Goal: Find specific page/section: Find specific page/section

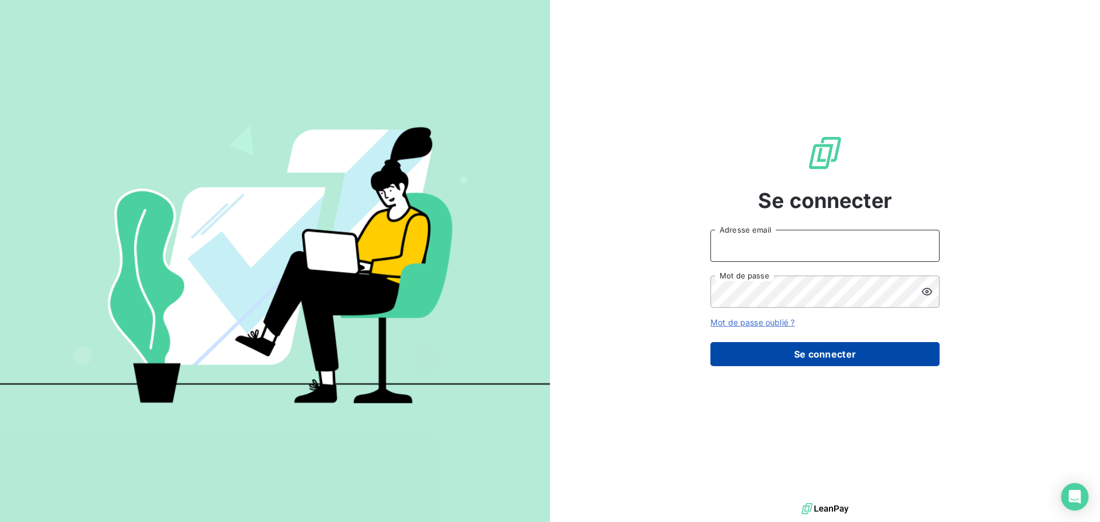
type input "[EMAIL_ADDRESS][DOMAIN_NAME]"
click at [834, 356] on button "Se connecter" at bounding box center [824, 354] width 229 height 24
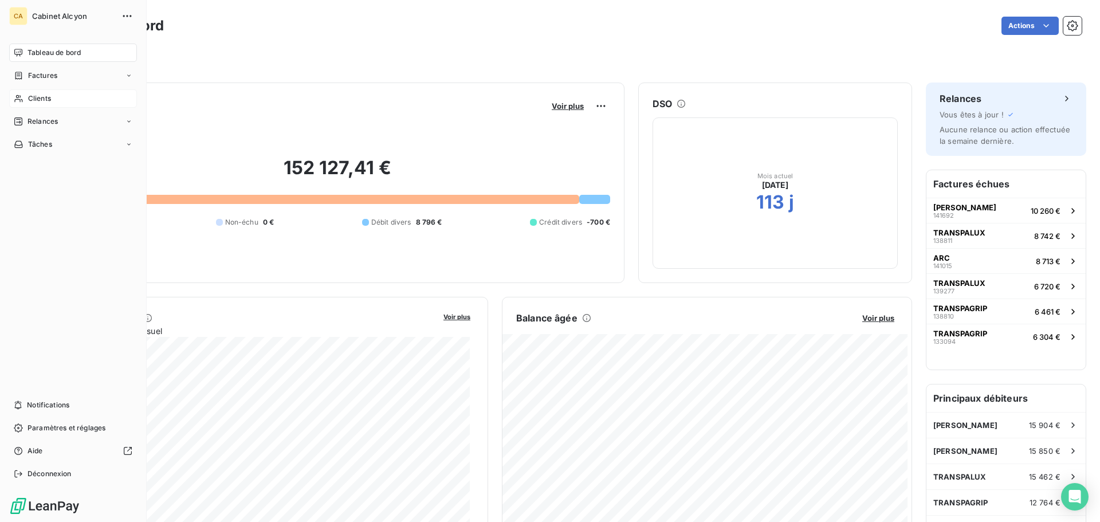
click at [28, 99] on span "Clients" at bounding box center [39, 98] width 23 height 10
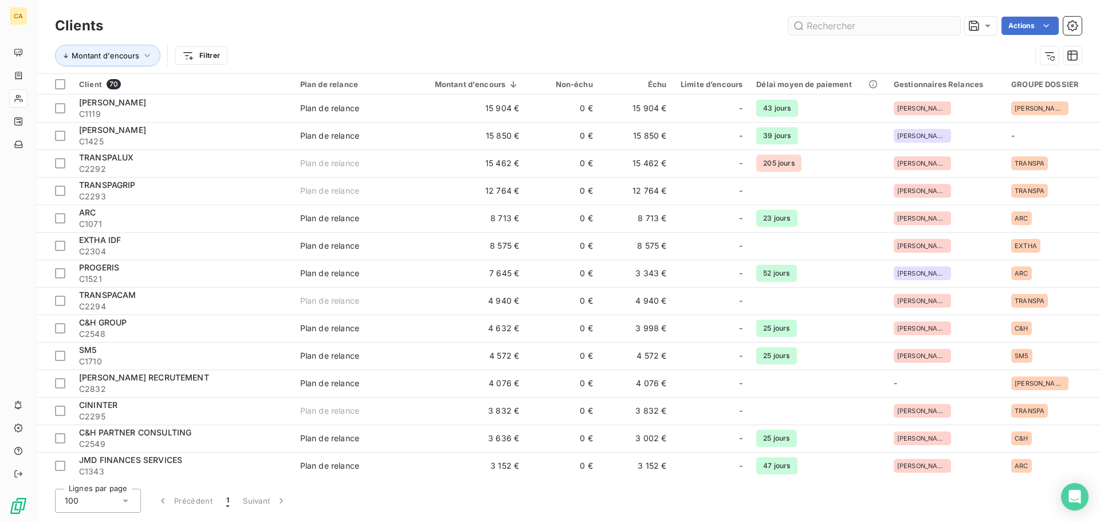
click at [883, 28] on input "text" at bounding box center [874, 26] width 172 height 18
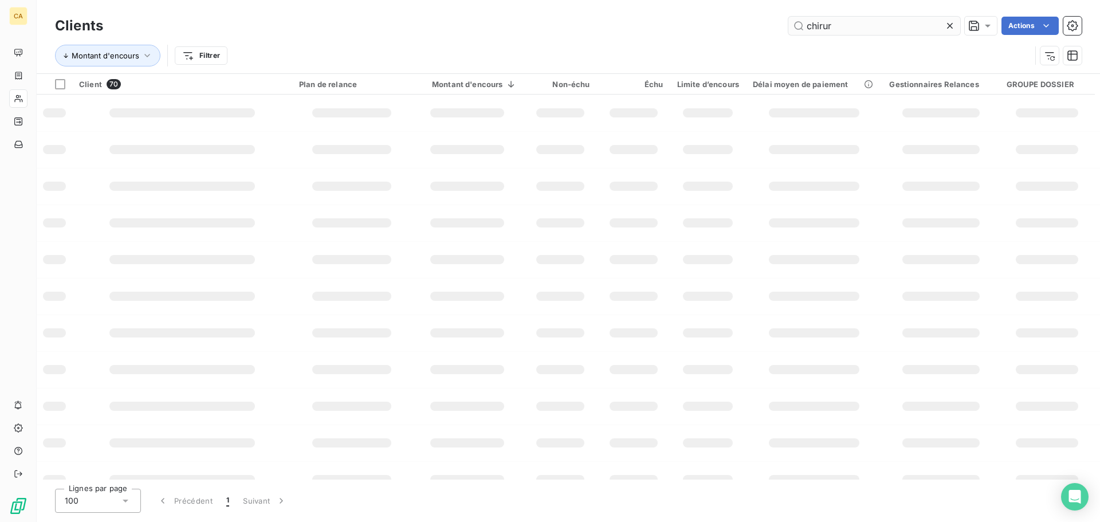
type input "chirur"
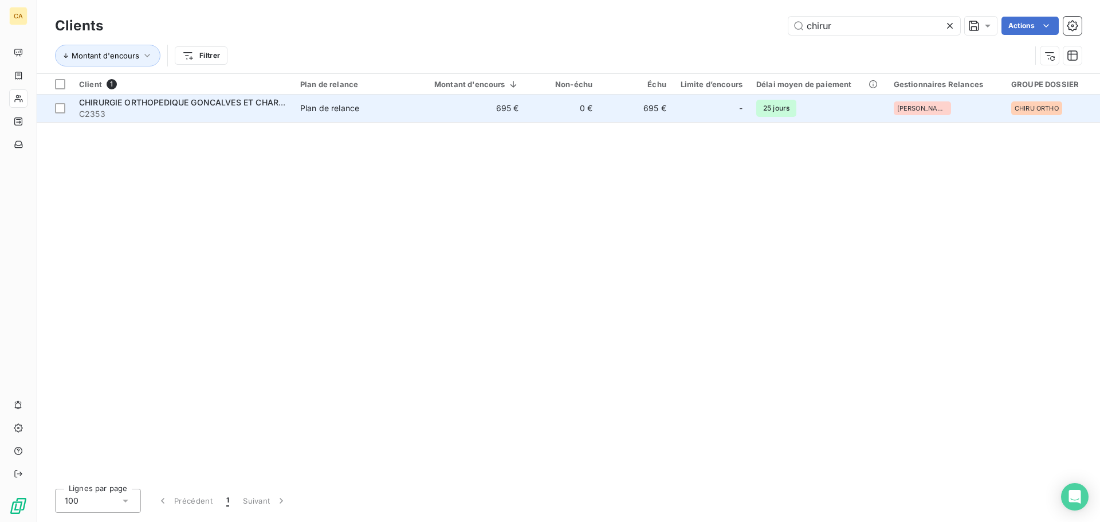
click at [277, 98] on span "CHIRURGIE ORTHOPEDIQUE GONCALVES ET CHARLOT" at bounding box center [186, 102] width 215 height 10
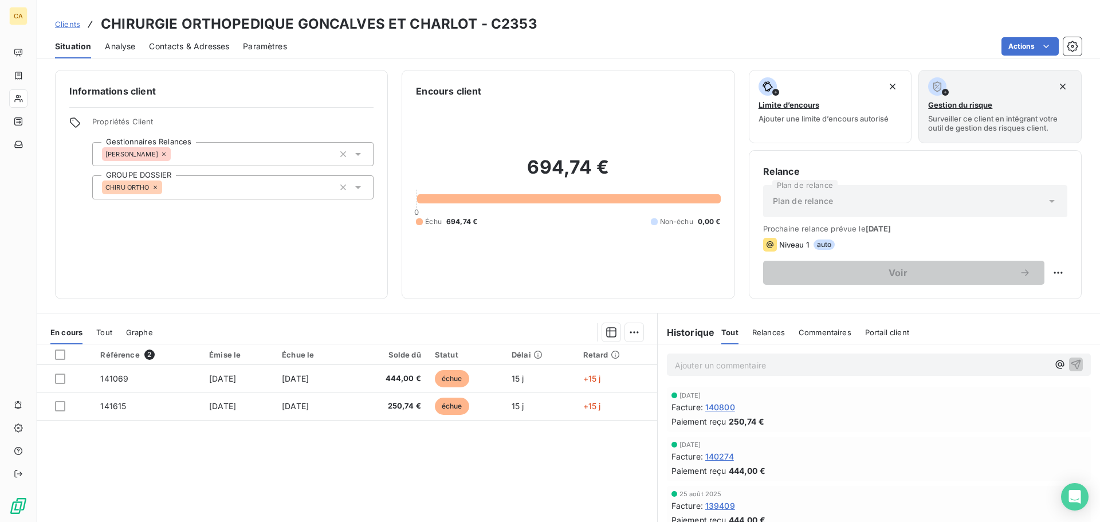
click at [722, 457] on span "140274" at bounding box center [719, 456] width 29 height 12
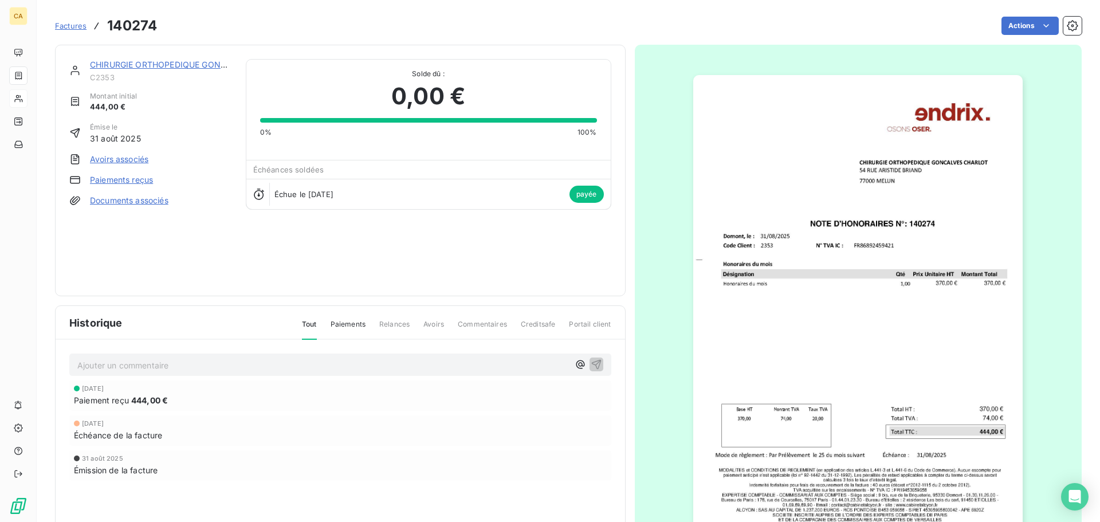
click at [892, 368] on img "button" at bounding box center [857, 308] width 329 height 466
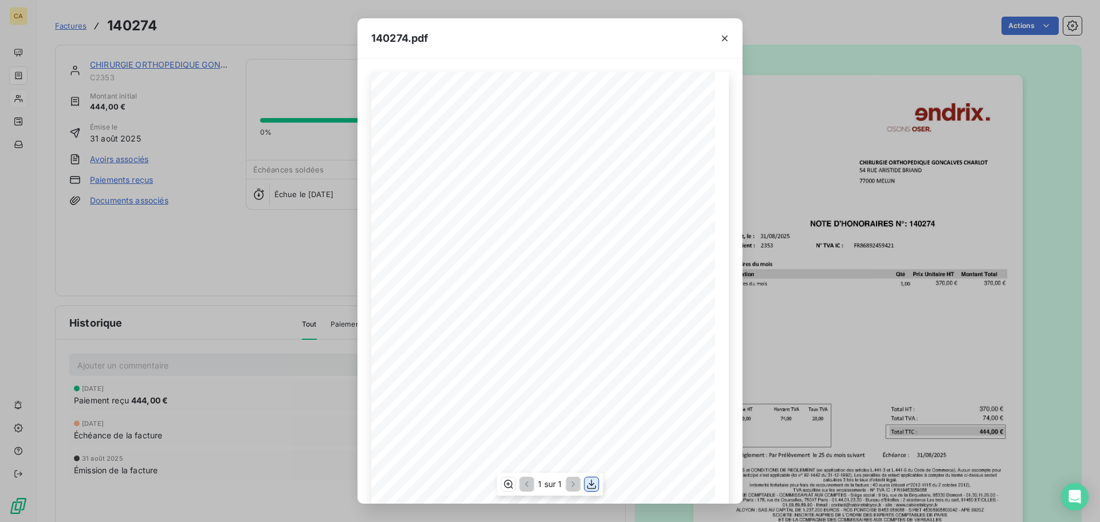
click at [586, 483] on icon "button" at bounding box center [591, 483] width 11 height 11
drag, startPoint x: 726, startPoint y: 33, endPoint x: 685, endPoint y: 37, distance: 40.9
click at [726, 33] on icon "button" at bounding box center [724, 38] width 11 height 11
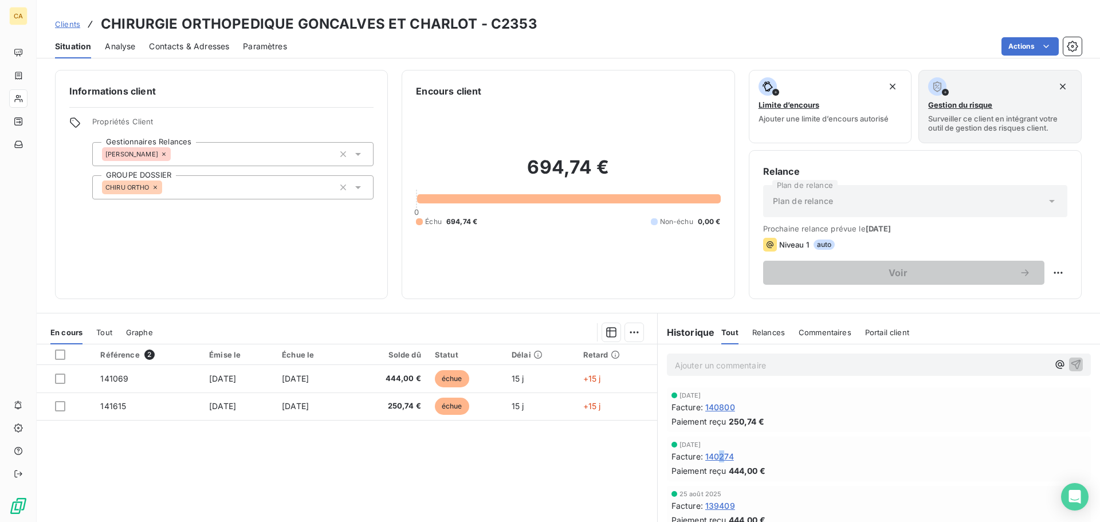
click at [718, 455] on span "140274" at bounding box center [719, 456] width 29 height 12
click at [710, 407] on span "140800" at bounding box center [720, 407] width 30 height 12
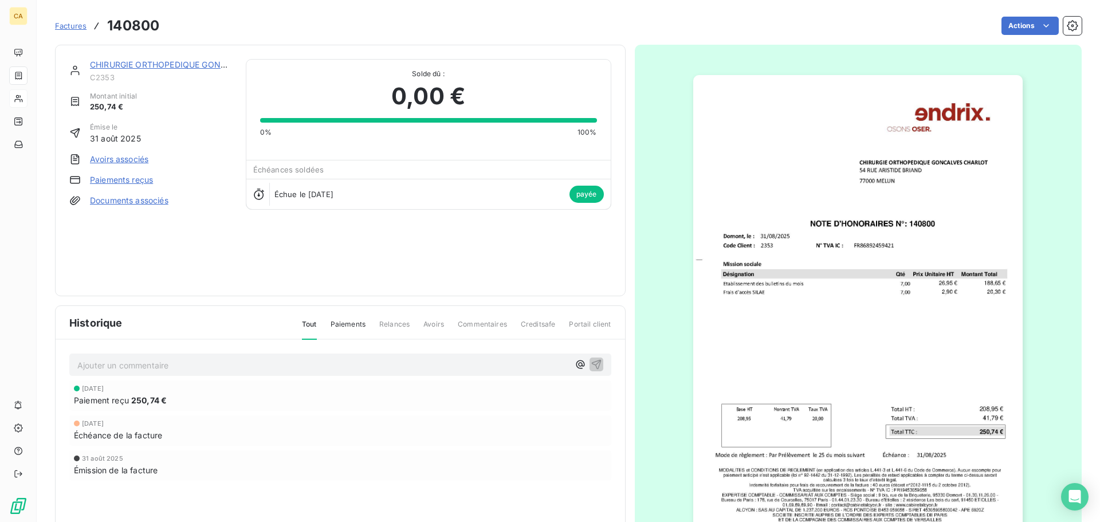
click at [876, 303] on img "button" at bounding box center [857, 308] width 329 height 466
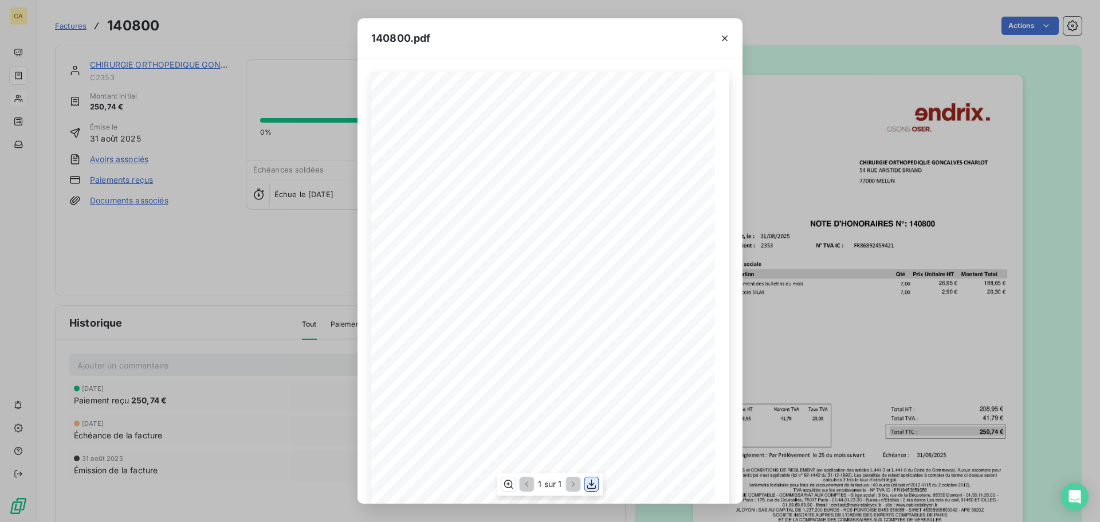
click at [596, 480] on icon "button" at bounding box center [591, 483] width 11 height 11
click at [718, 39] on button "button" at bounding box center [724, 38] width 18 height 18
